Goal: Task Accomplishment & Management: Manage account settings

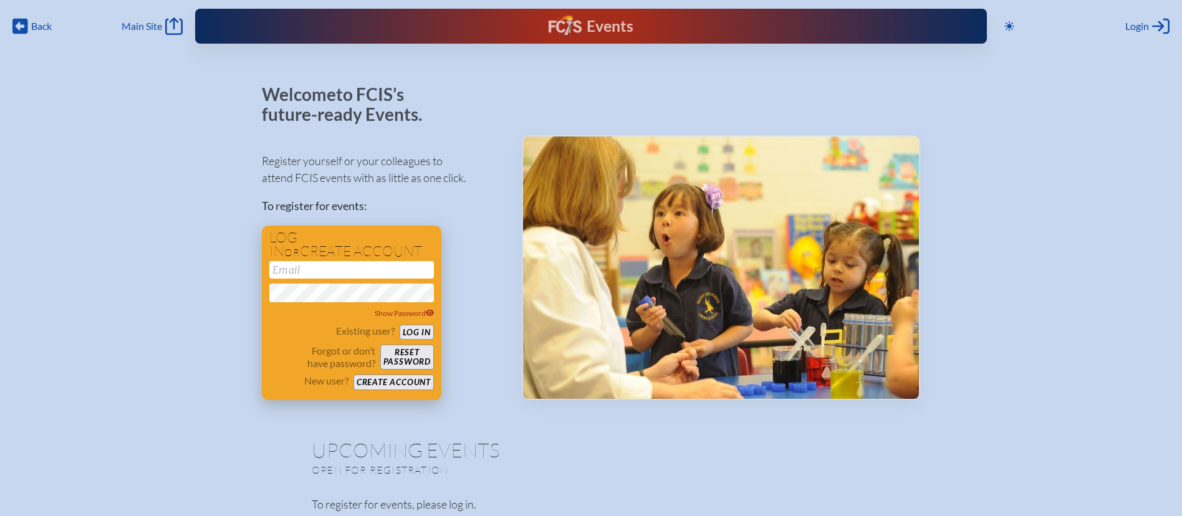
type input "[EMAIL_ADDRESS][DOMAIN_NAME]"
click at [414, 329] on button "Log in" at bounding box center [417, 333] width 34 height 16
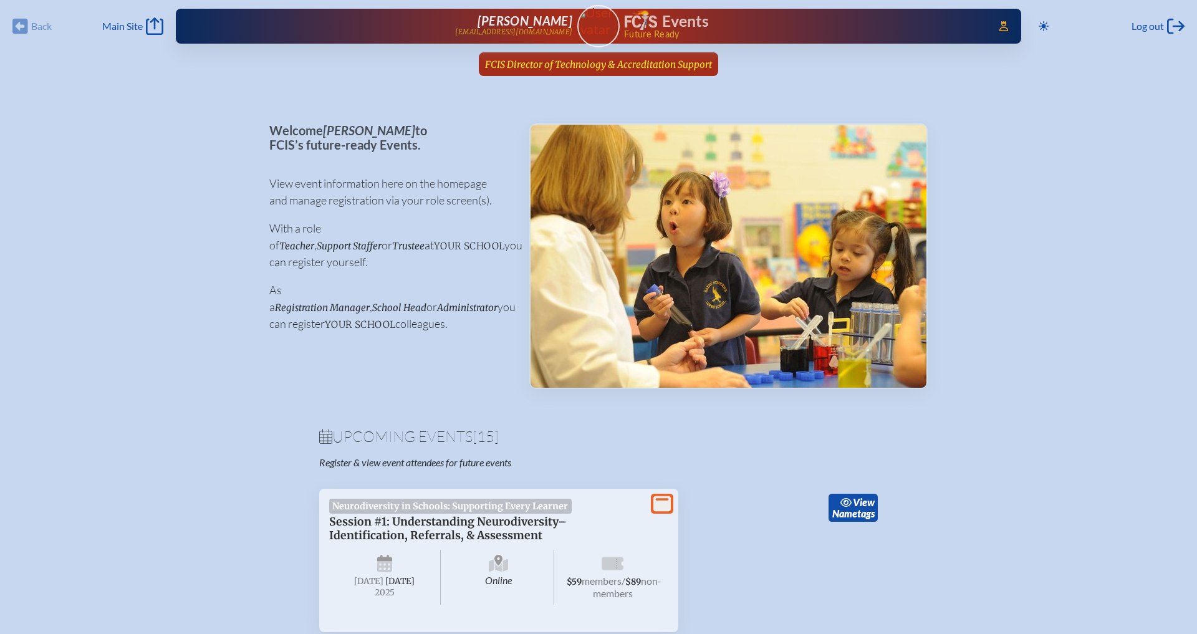
click at [683, 62] on span "FCIS Director of Technology & Accreditation Support" at bounding box center [598, 65] width 227 height 12
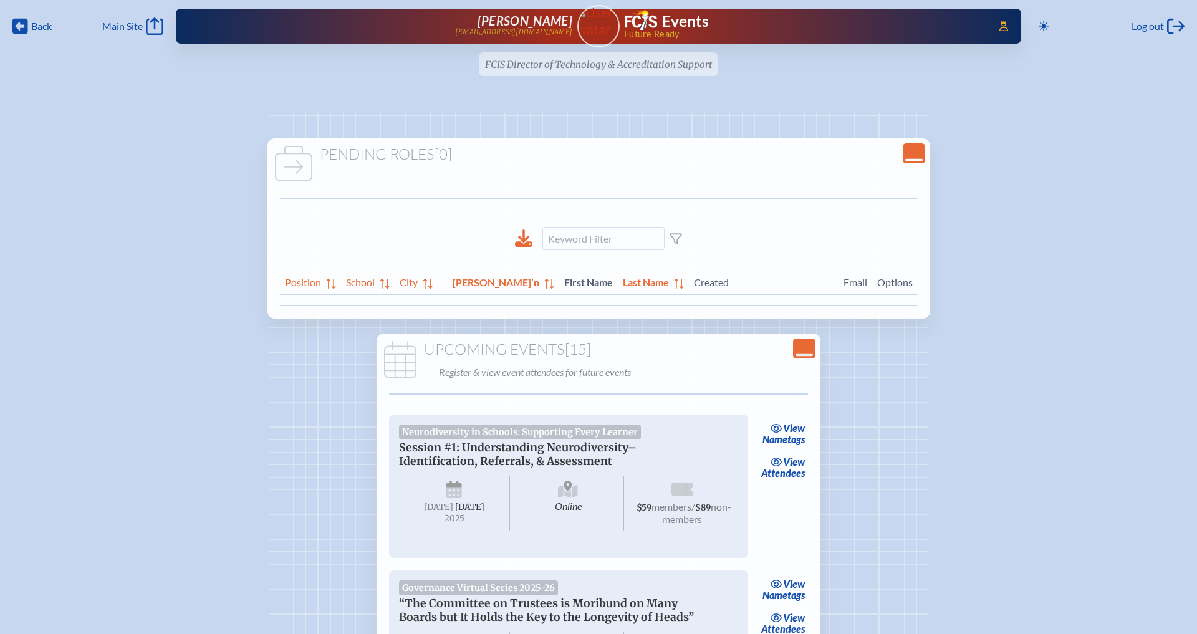
click at [905, 161] on icon "Close Console" at bounding box center [913, 153] width 17 height 17
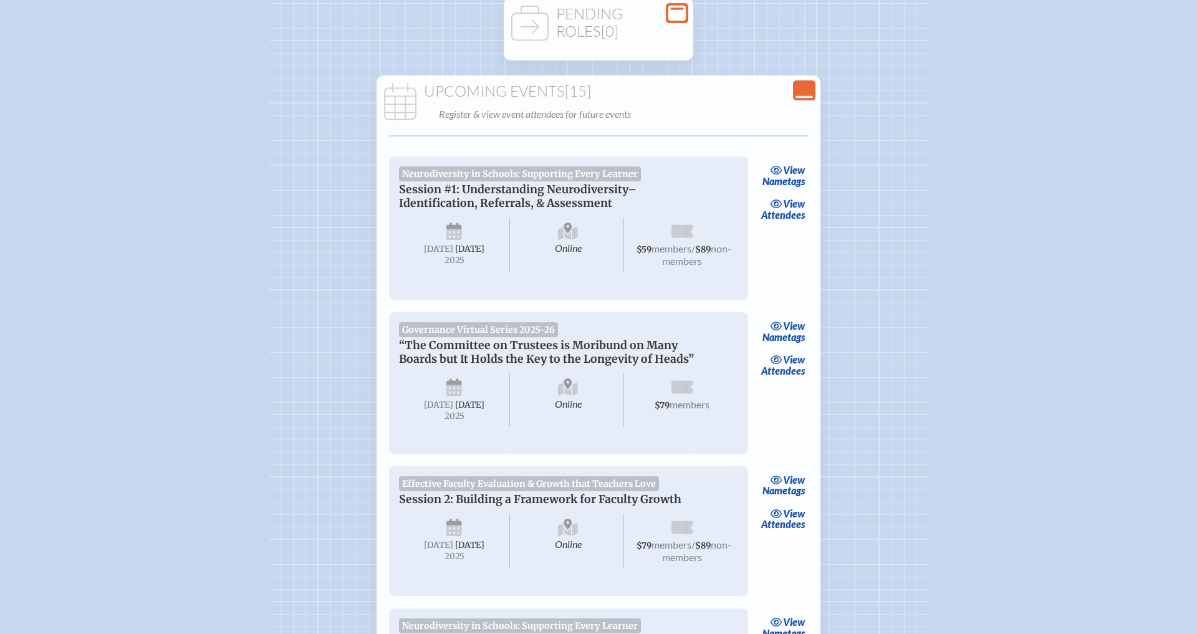
scroll to position [79, 0]
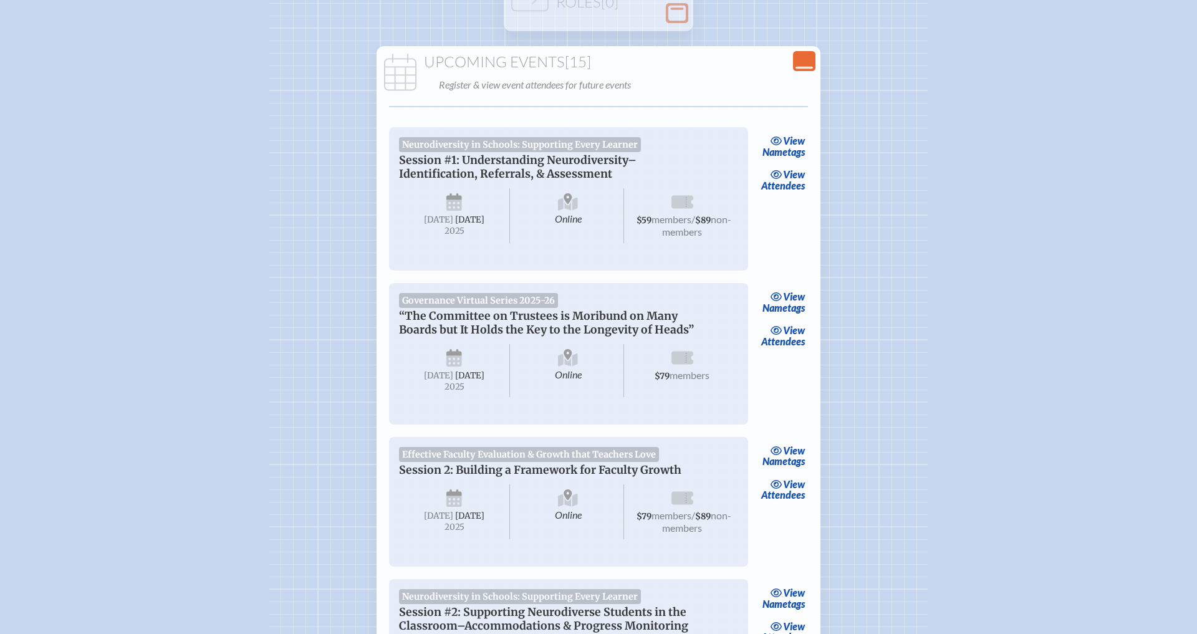
scroll to position [207, 0]
